Goal: Task Accomplishment & Management: Manage account settings

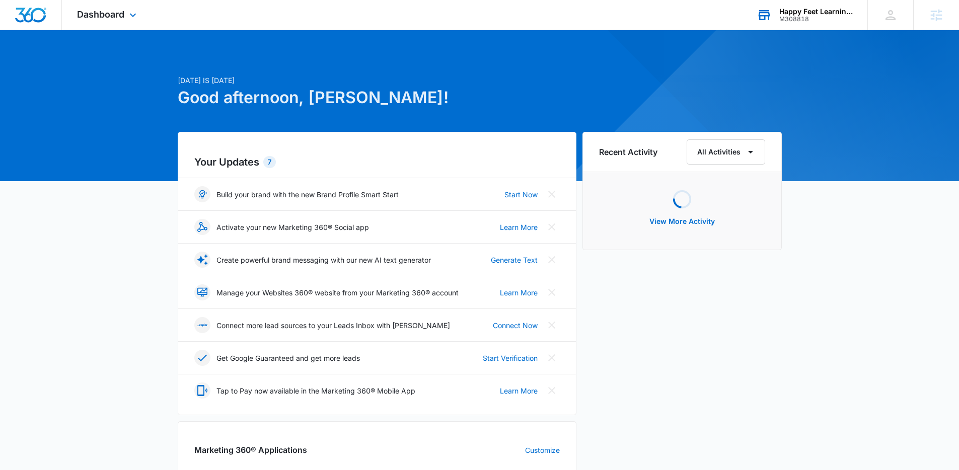
click at [846, 22] on div "Happy Feet Learning Center M308818 Your Accounts View All" at bounding box center [805, 15] width 126 height 30
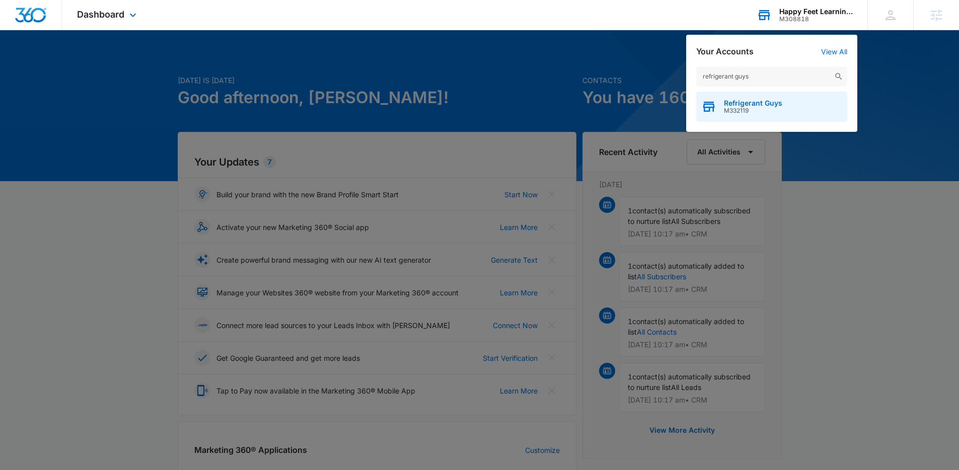
type input "refrigerant guys"
click at [733, 102] on span "Refrigerant Guys" at bounding box center [753, 103] width 58 height 8
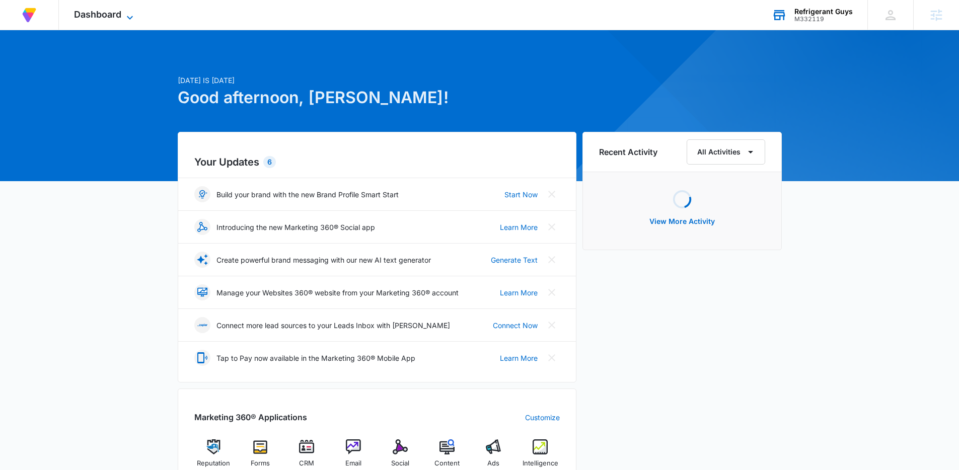
click at [130, 16] on icon at bounding box center [130, 18] width 12 height 12
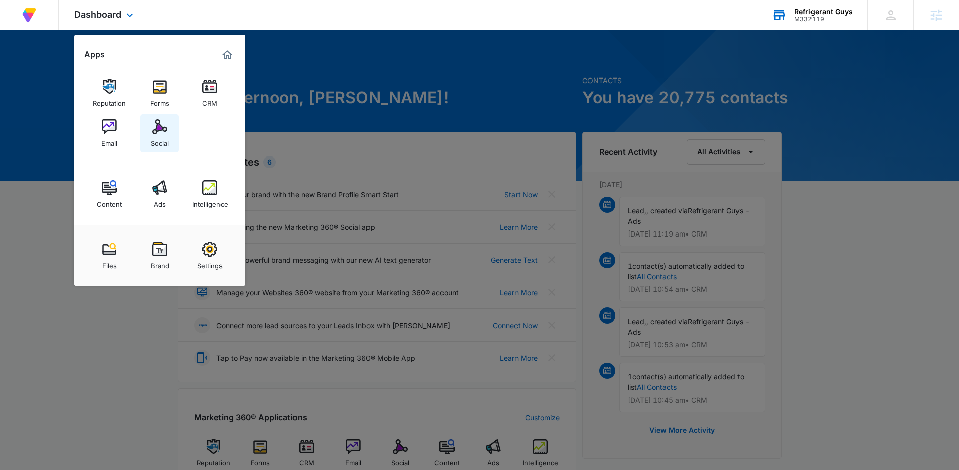
click at [156, 143] on div "Social" at bounding box center [160, 140] width 18 height 13
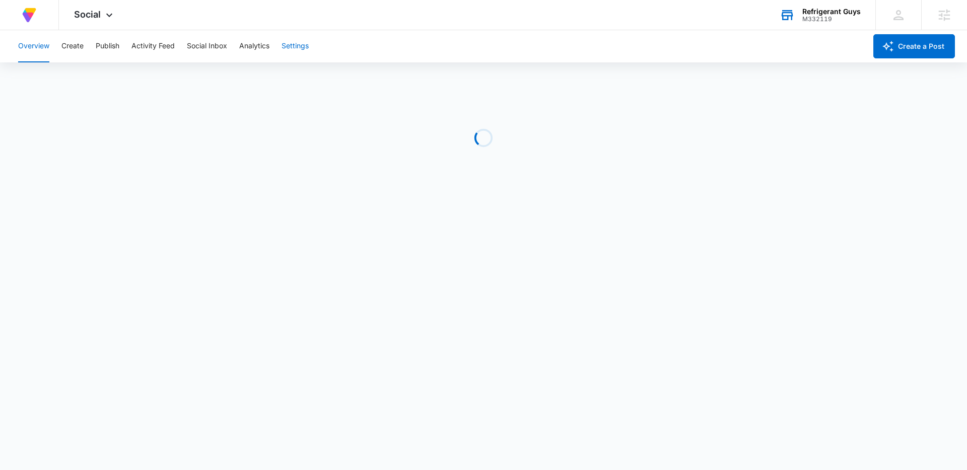
click at [302, 50] on button "Settings" at bounding box center [295, 46] width 27 height 32
